Goal: Task Accomplishment & Management: Manage account settings

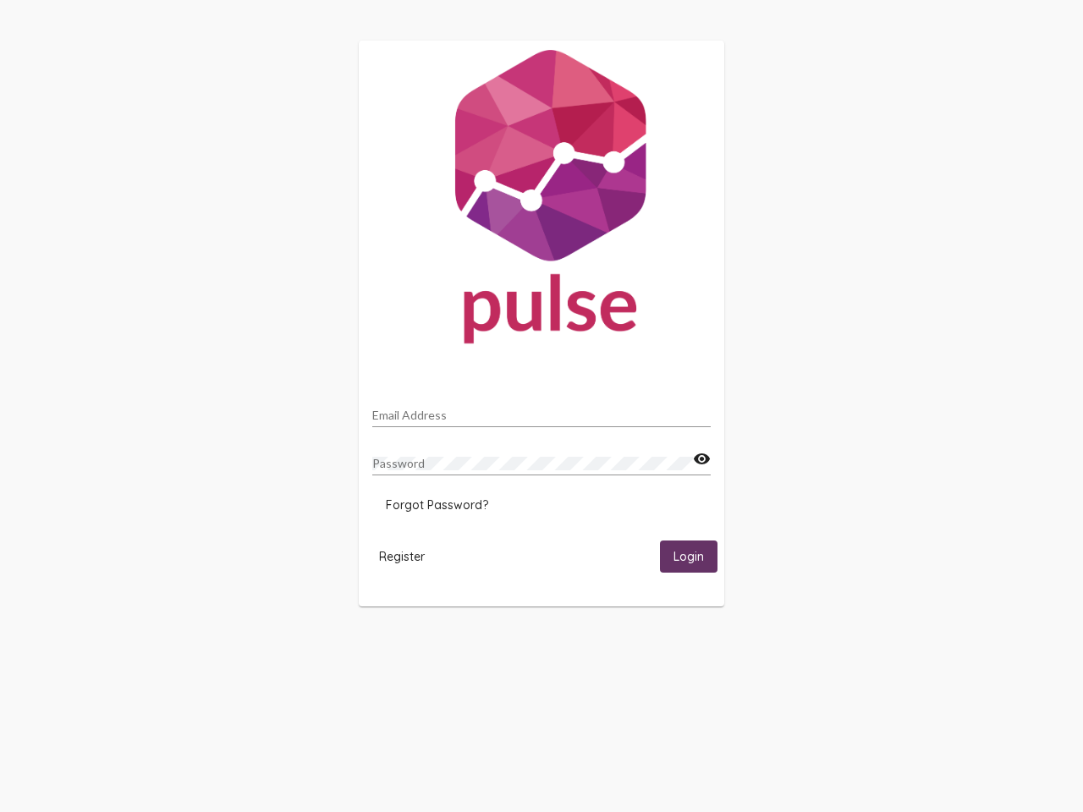
click at [542, 410] on input "Email Address" at bounding box center [541, 416] width 339 height 14
click at [702, 460] on mat-icon "visibility" at bounding box center [702, 459] width 18 height 20
click at [437, 505] on span "Forgot Password?" at bounding box center [437, 505] width 102 height 15
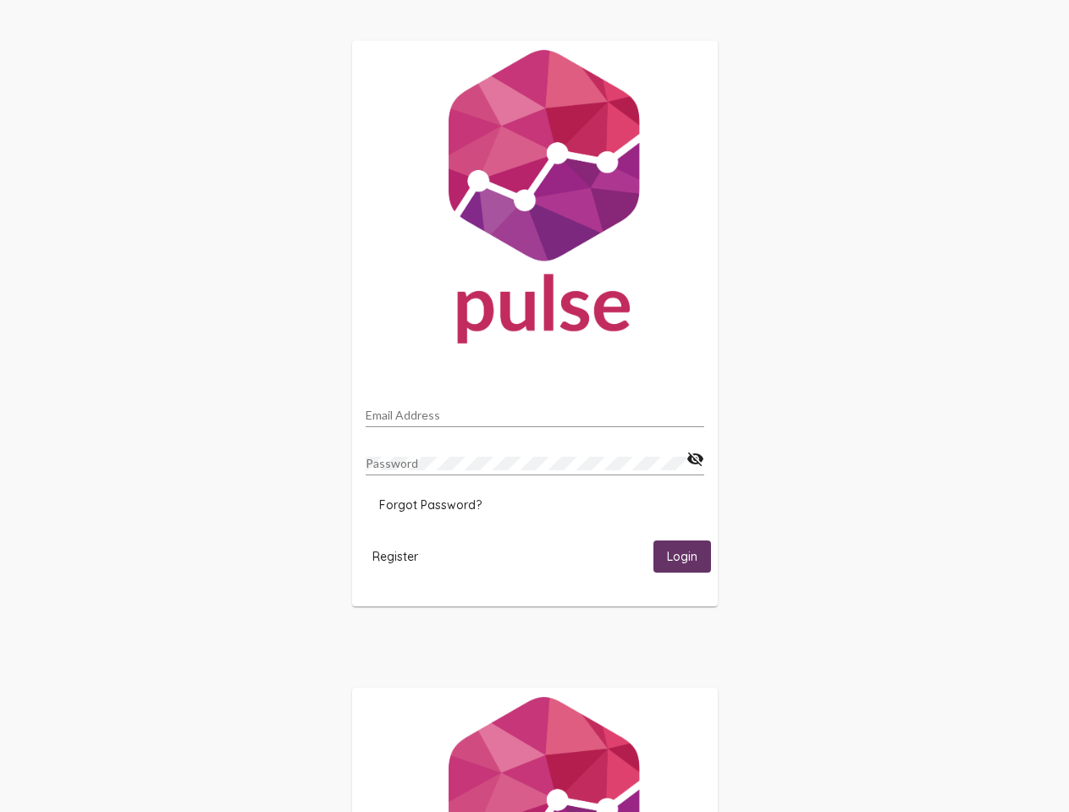
click at [402, 556] on span "Register" at bounding box center [395, 556] width 46 height 15
click at [689, 556] on span "Login" at bounding box center [682, 557] width 30 height 15
